Goal: Navigation & Orientation: Understand site structure

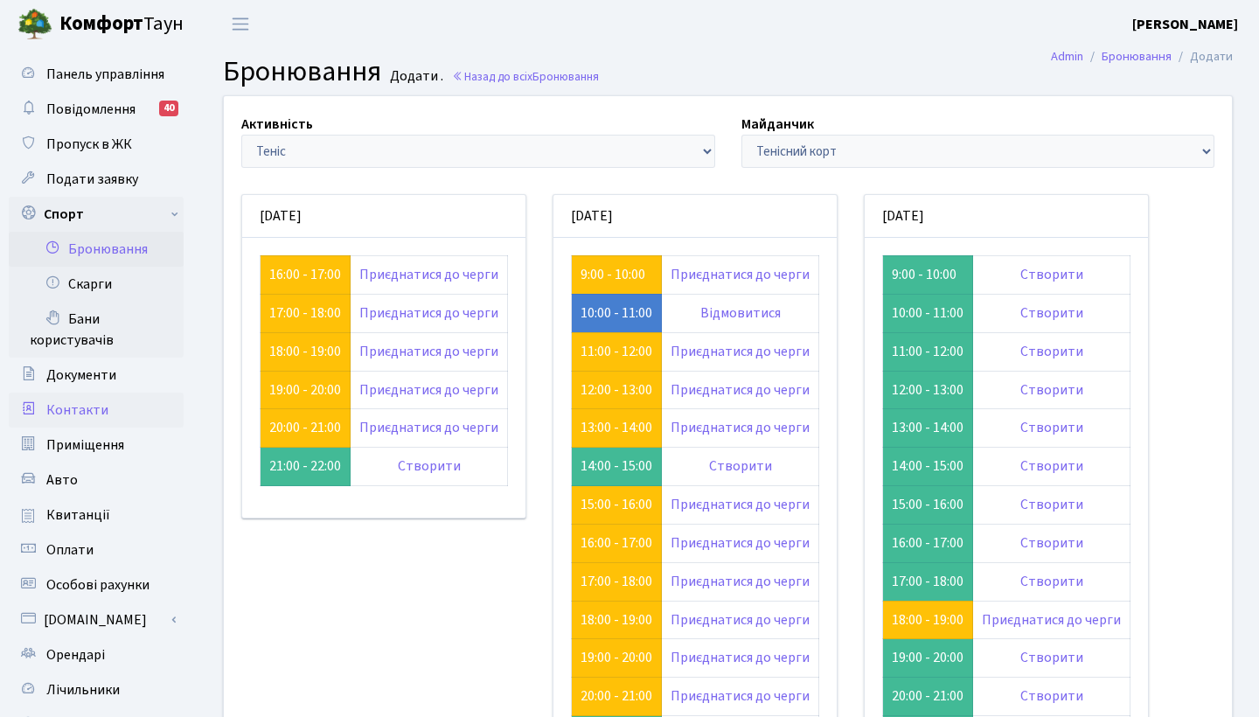
click at [78, 401] on span "Контакти" at bounding box center [77, 409] width 62 height 19
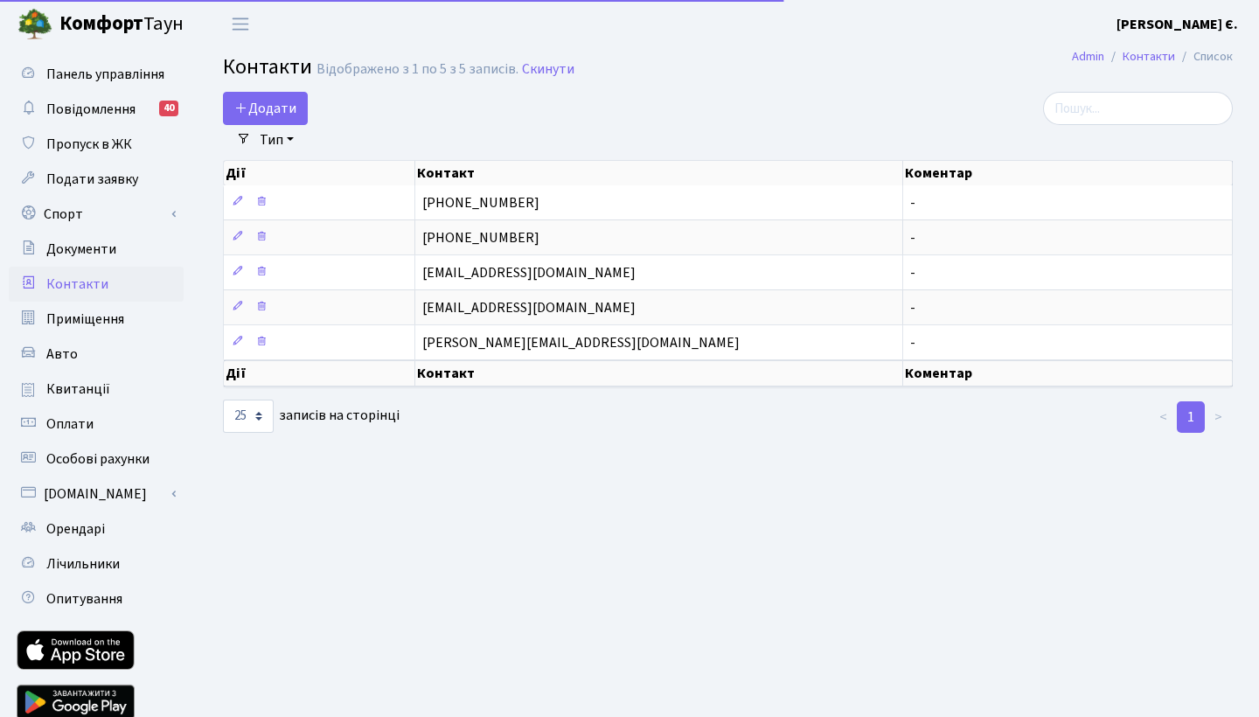
select select "25"
click at [74, 108] on span "Повідомлення" at bounding box center [90, 109] width 89 height 19
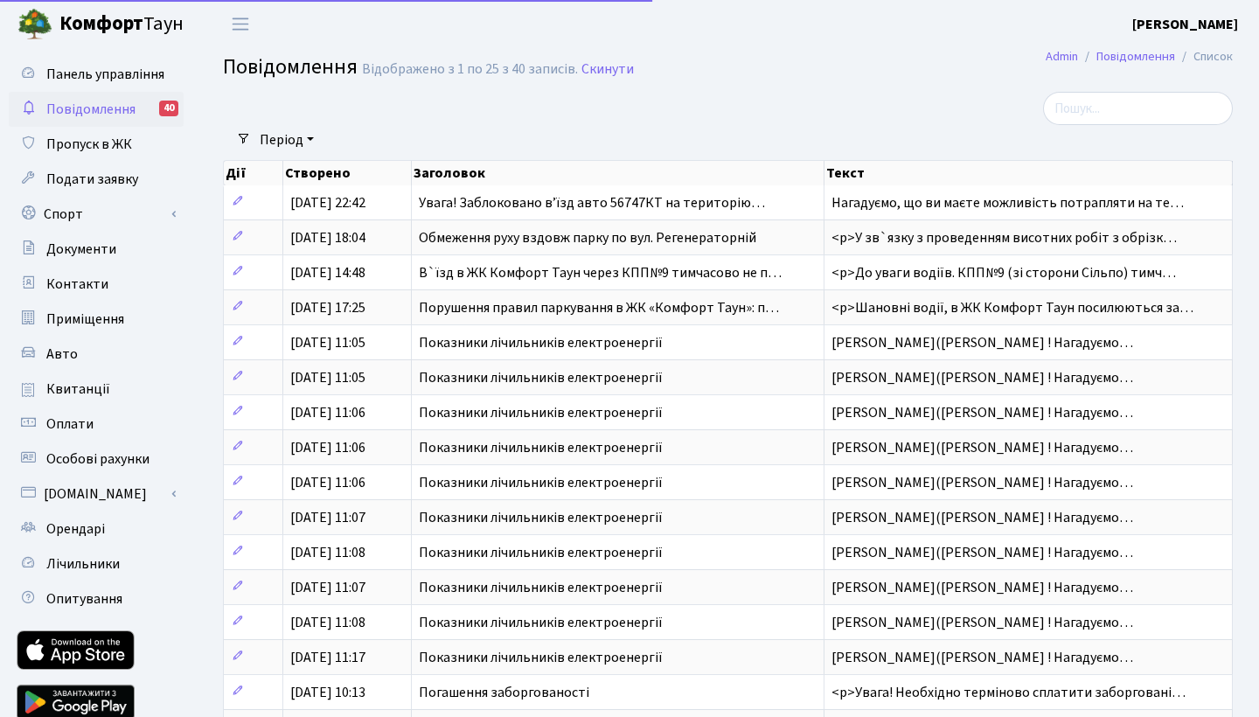
select select "25"
click at [83, 67] on span "Панель управління" at bounding box center [105, 74] width 118 height 19
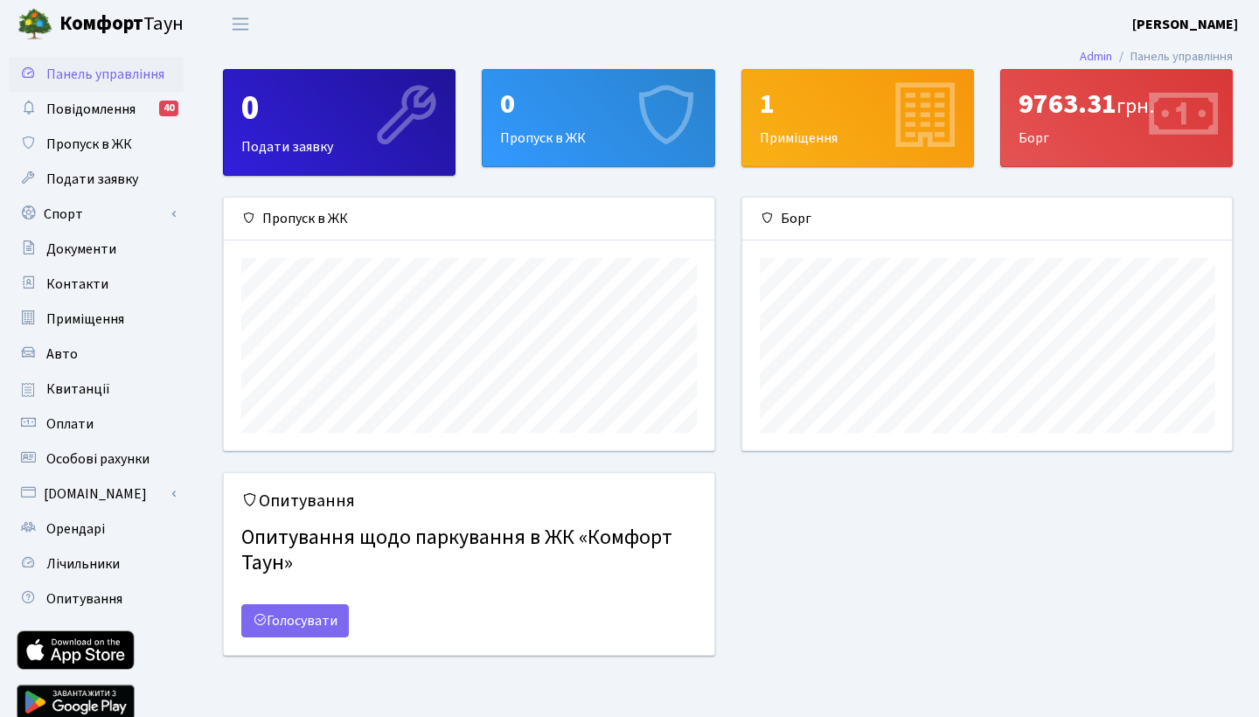
scroll to position [253, 490]
